Goal: Information Seeking & Learning: Learn about a topic

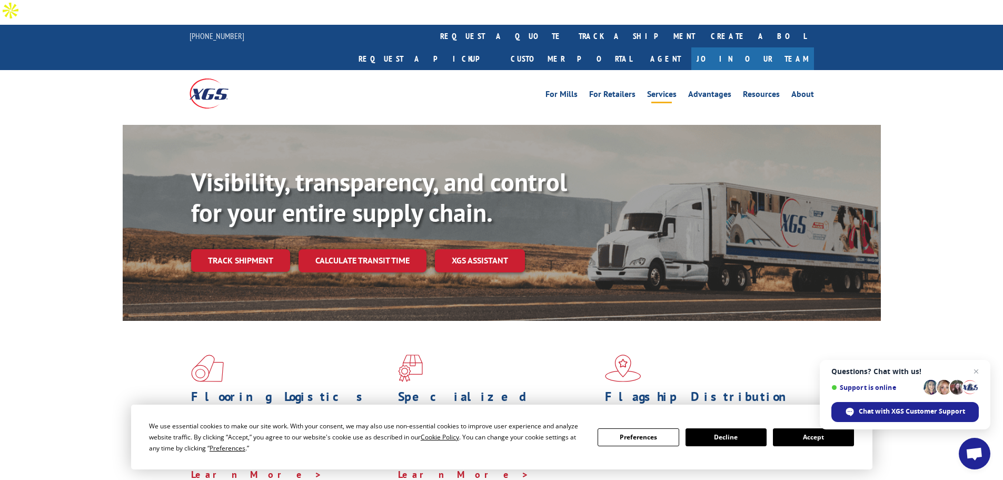
click at [665, 90] on link "Services" at bounding box center [661, 96] width 29 height 12
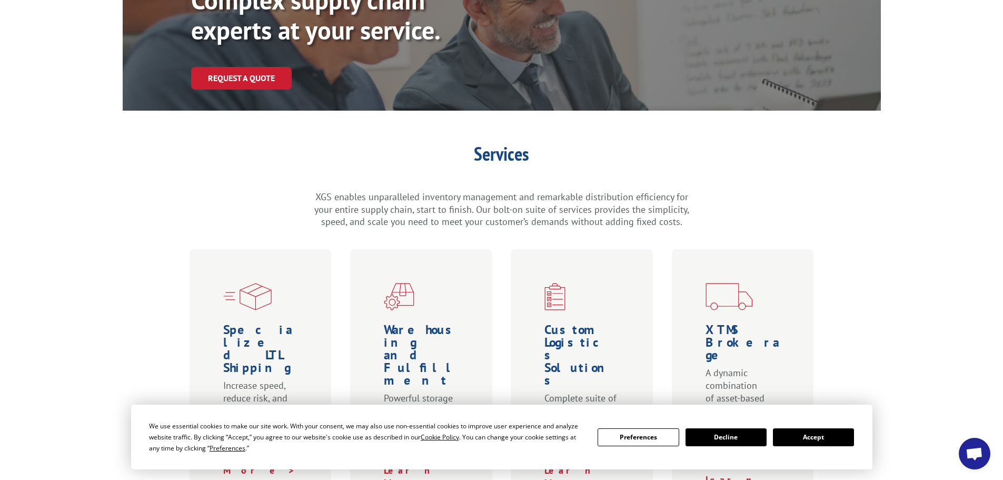
scroll to position [158, 0]
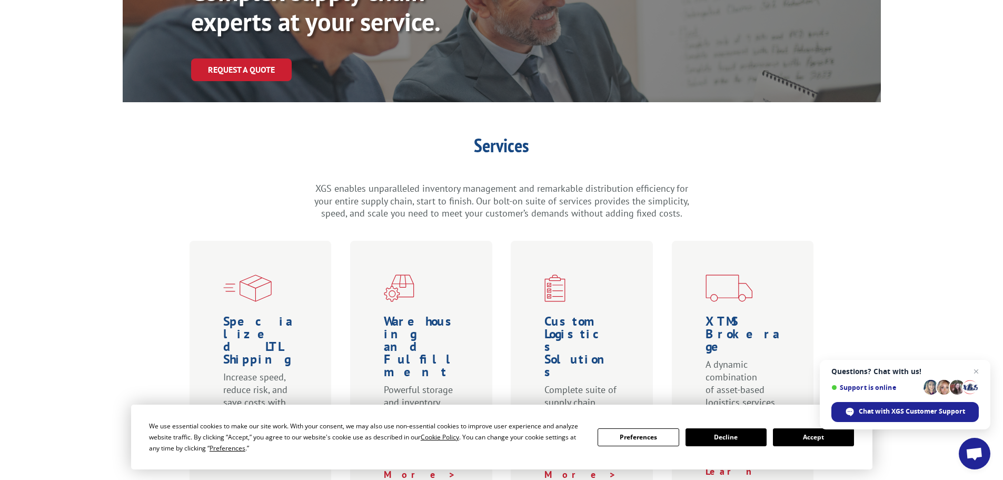
click at [819, 443] on button "Accept" at bounding box center [813, 437] width 81 height 18
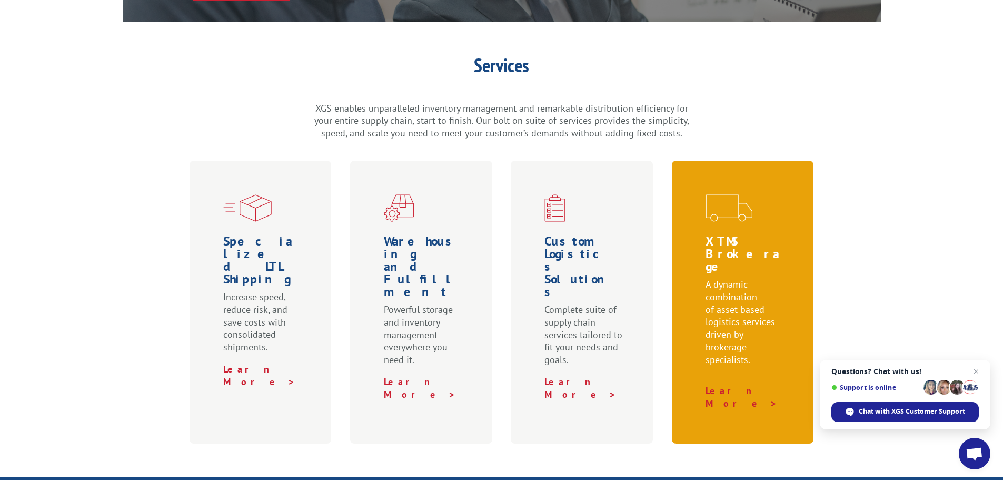
scroll to position [263, 0]
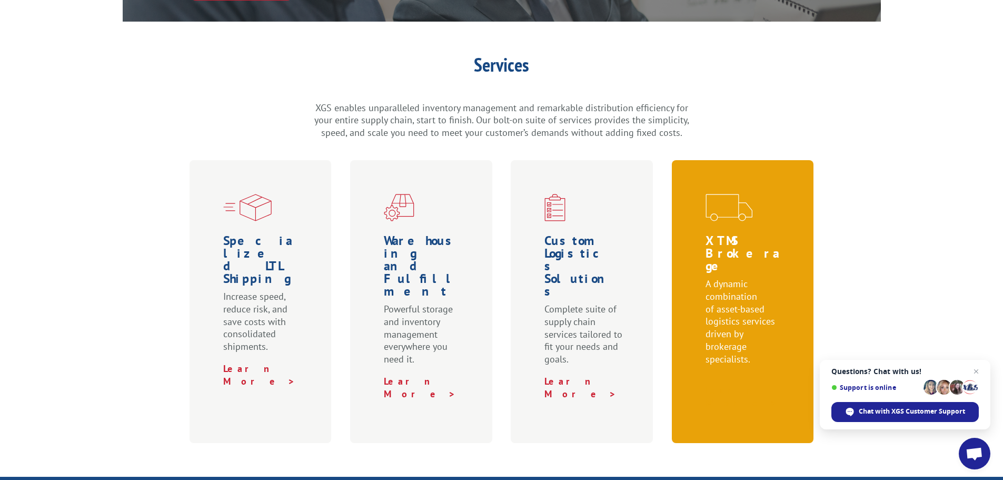
click at [737, 384] on link "Learn More >" at bounding box center [741, 396] width 72 height 25
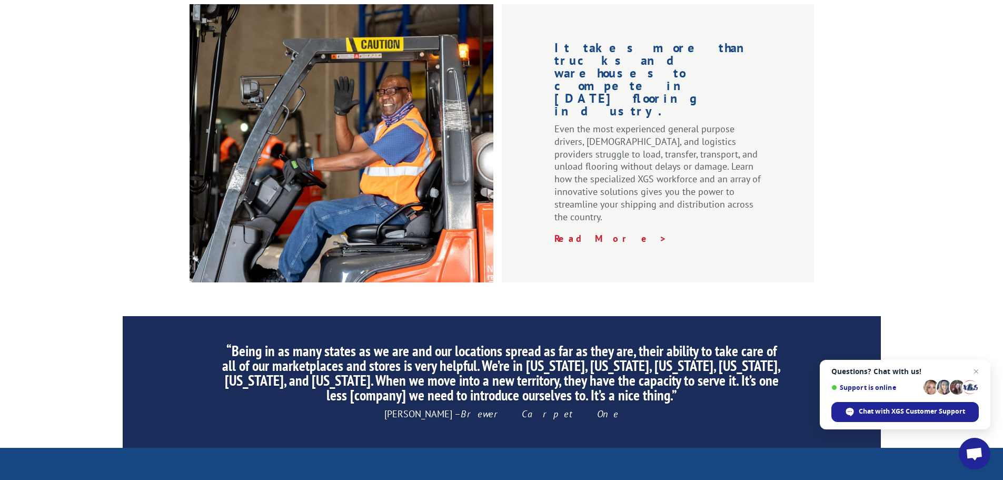
scroll to position [1421, 0]
